Goal: Check status: Check status

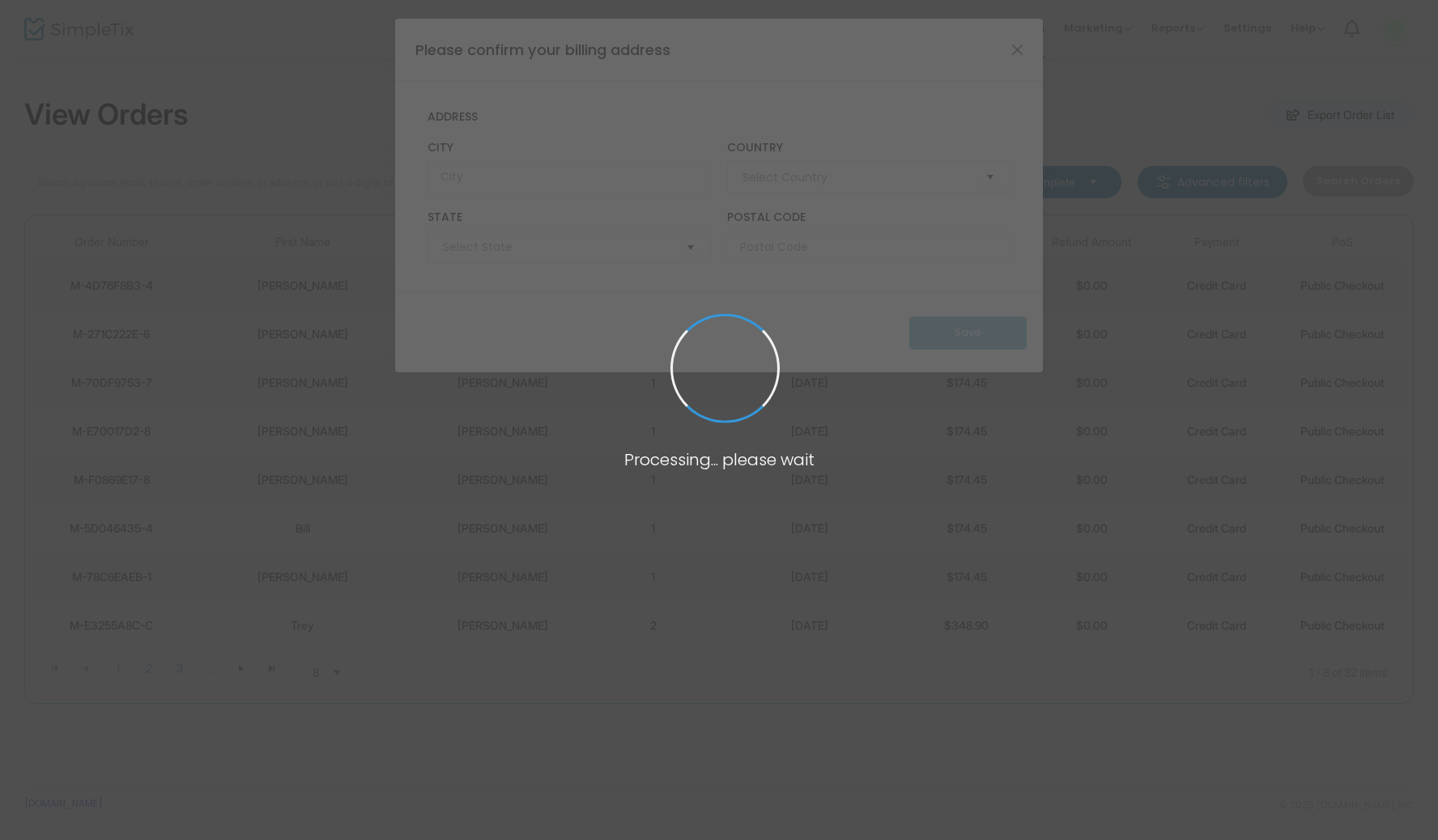
type input "[GEOGRAPHIC_DATA]"
type input "[US_STATE]"
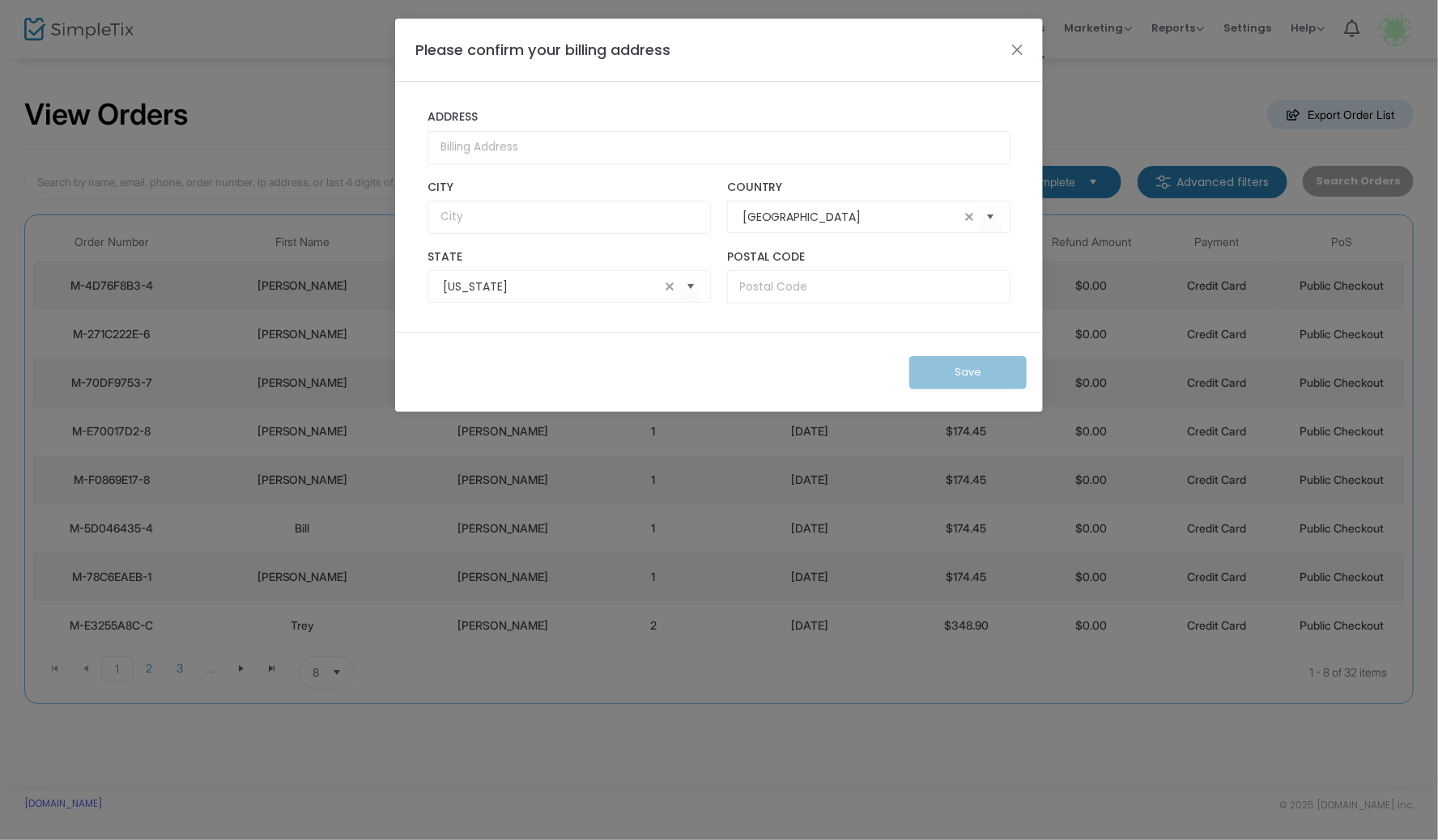
click at [1016, 47] on button "Close" at bounding box center [1017, 49] width 21 height 21
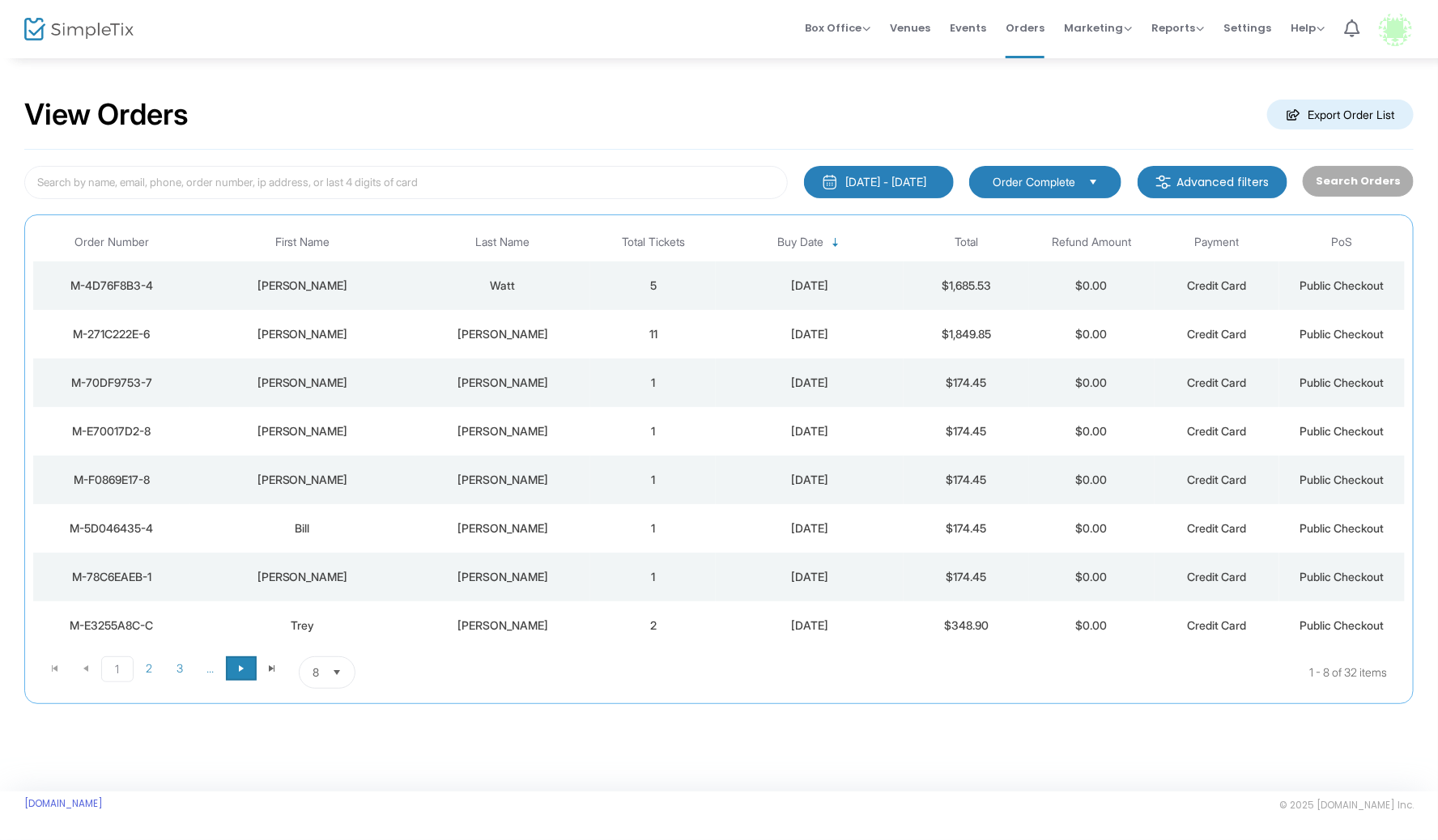
click at [240, 662] on span "Go to the next page" at bounding box center [241, 669] width 13 height 13
click at [88, 662] on span "Go to the previous page" at bounding box center [86, 669] width 13 height 13
click at [235, 662] on span "Go to the next page" at bounding box center [241, 669] width 13 height 13
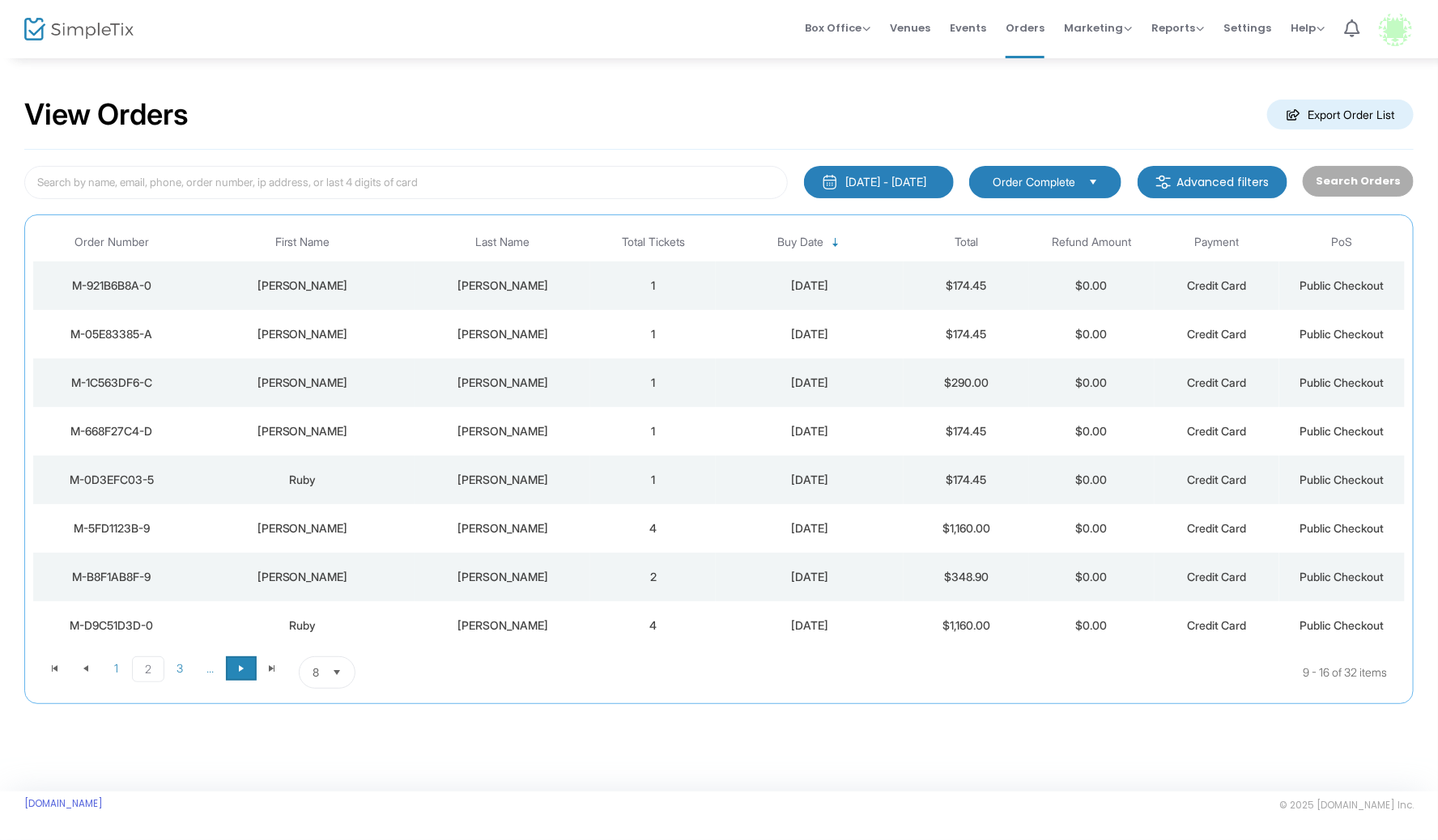
click at [239, 662] on span "Go to the next page" at bounding box center [241, 669] width 13 height 13
click at [240, 662] on span "Go to the next page" at bounding box center [241, 669] width 13 height 13
click at [499, 424] on div "[PERSON_NAME]" at bounding box center [503, 432] width 167 height 17
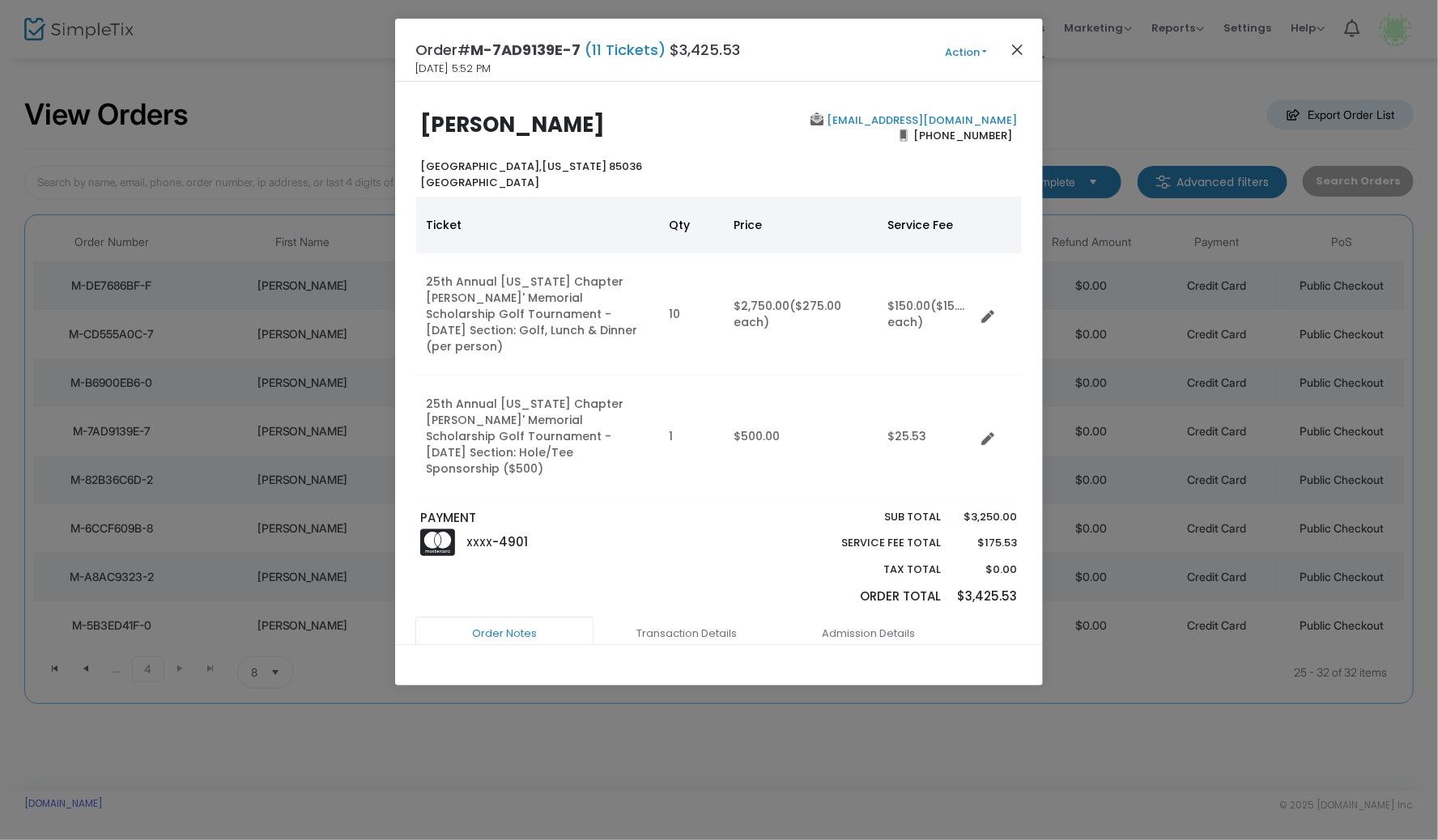
click at [1019, 52] on button "Close" at bounding box center [1017, 49] width 21 height 21
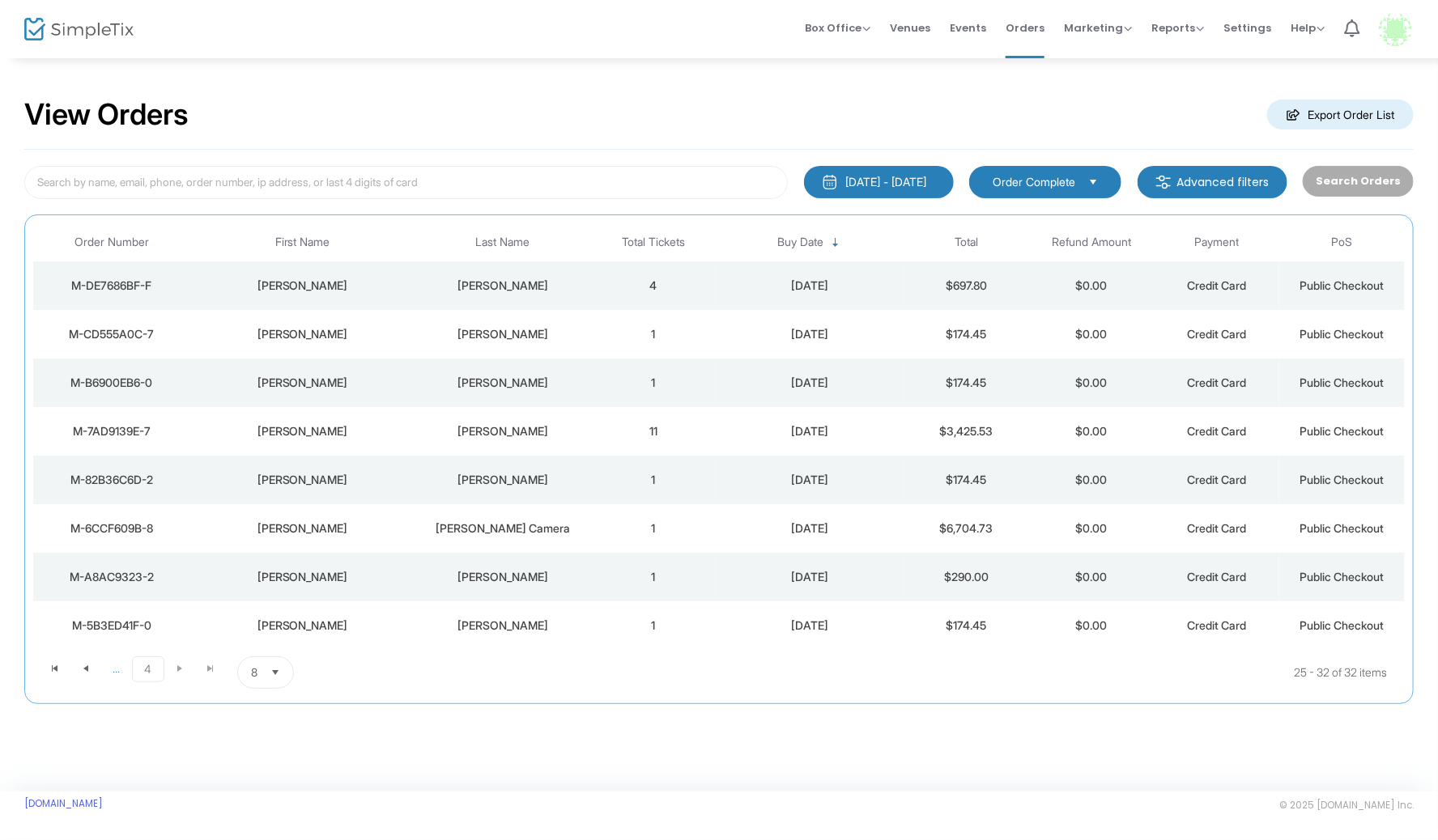
click at [495, 425] on div "[PERSON_NAME]" at bounding box center [503, 432] width 167 height 17
